Goal: Transaction & Acquisition: Purchase product/service

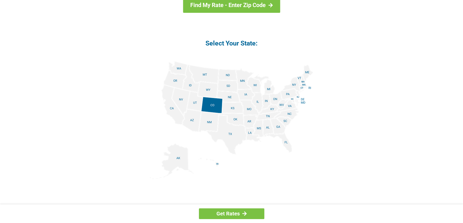
scroll to position [602, 0]
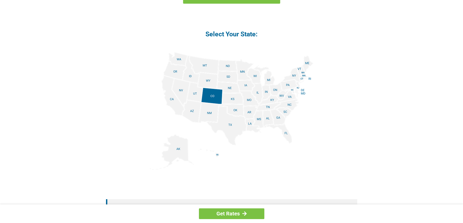
click at [286, 134] on img at bounding box center [231, 111] width 163 height 118
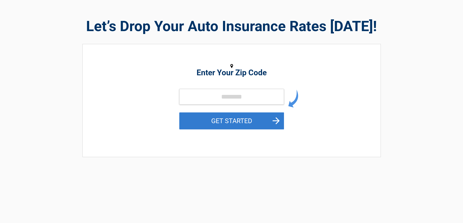
scroll to position [26, 0]
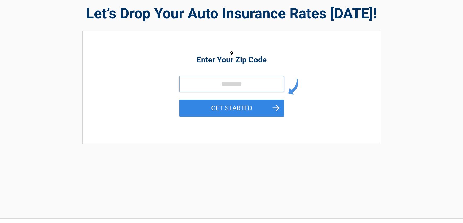
click at [225, 85] on input "tel" at bounding box center [231, 84] width 105 height 16
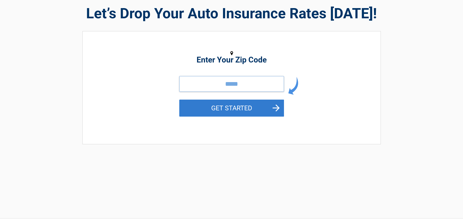
type input "*****"
click at [237, 108] on button "GET STARTED" at bounding box center [231, 108] width 105 height 17
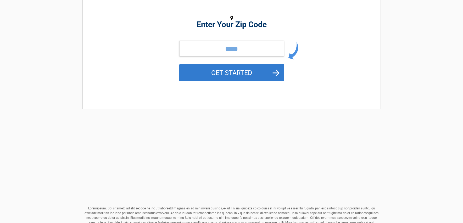
scroll to position [0, 0]
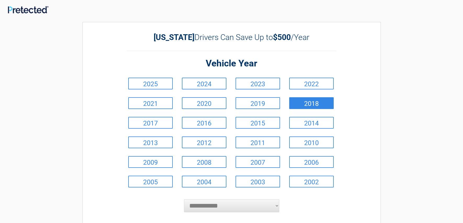
click at [317, 102] on link "2018" at bounding box center [311, 103] width 45 height 12
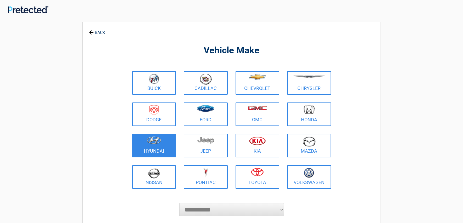
click at [150, 144] on img at bounding box center [154, 141] width 15 height 8
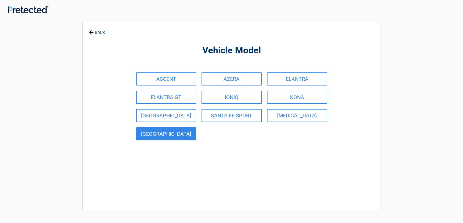
click at [155, 133] on link "[GEOGRAPHIC_DATA]" at bounding box center [166, 134] width 60 height 13
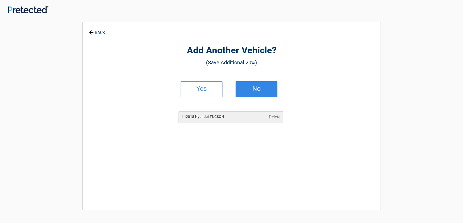
click at [258, 84] on link "No" at bounding box center [257, 89] width 42 height 16
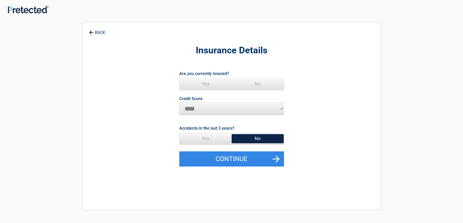
click at [209, 83] on span "Yes" at bounding box center [206, 84] width 52 height 10
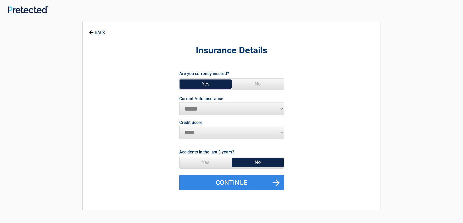
click at [261, 160] on span "No" at bounding box center [258, 162] width 52 height 10
click at [242, 181] on button "Continue" at bounding box center [231, 183] width 105 height 15
